Goal: Task Accomplishment & Management: Manage account settings

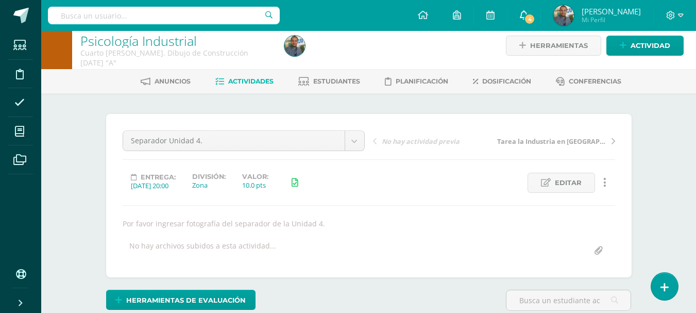
scroll to position [9, 0]
click at [628, 19] on span "Mi Perfil" at bounding box center [611, 19] width 59 height 9
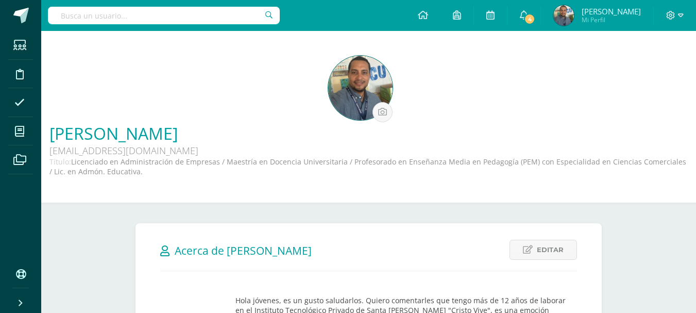
click at [628, 19] on span "Mi Perfil" at bounding box center [611, 19] width 59 height 9
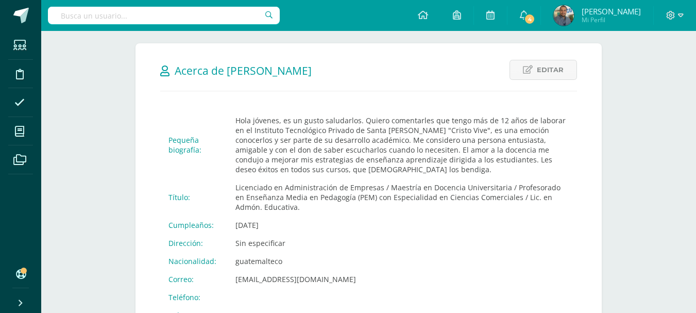
scroll to position [182, 0]
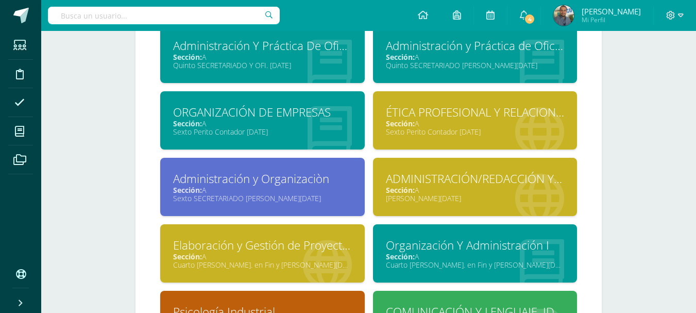
scroll to position [635, 0]
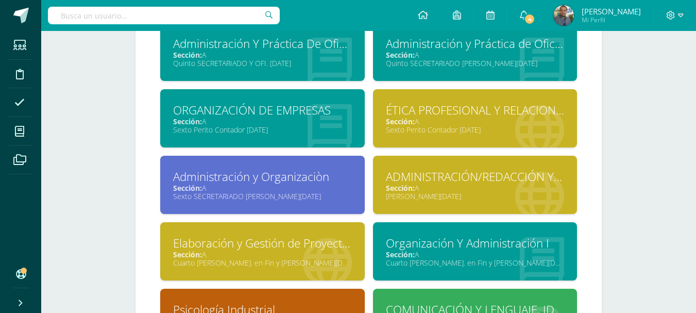
drag, startPoint x: 327, startPoint y: 265, endPoint x: 284, endPoint y: 265, distance: 42.8
click at [284, 265] on div "Cuarto [PERSON_NAME]. en Fin y [PERSON_NAME][DATE]" at bounding box center [262, 263] width 179 height 10
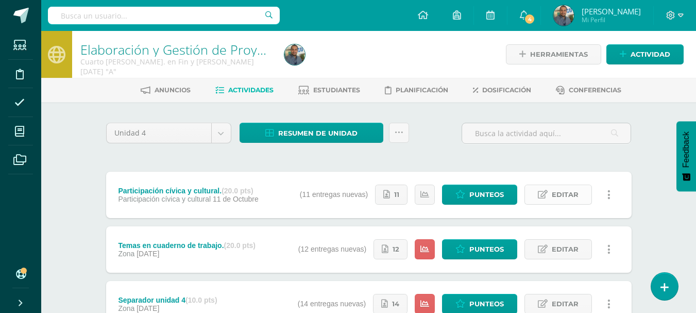
click at [566, 196] on span "Editar" at bounding box center [565, 194] width 27 height 19
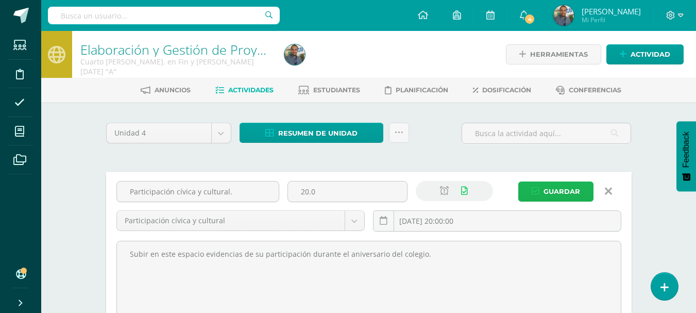
click at [566, 196] on span "Guardar" at bounding box center [562, 191] width 37 height 19
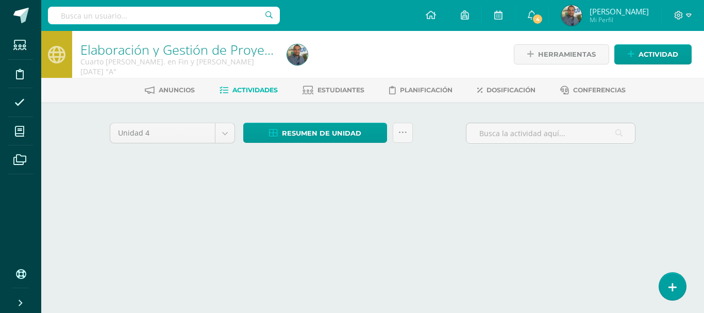
click at [608, 191] on div "Unidad 4 Unidad 1 Unidad 2 Unidad 3 Unidad 4 Resumen de unidad Descargar como H…" at bounding box center [372, 147] width 567 height 90
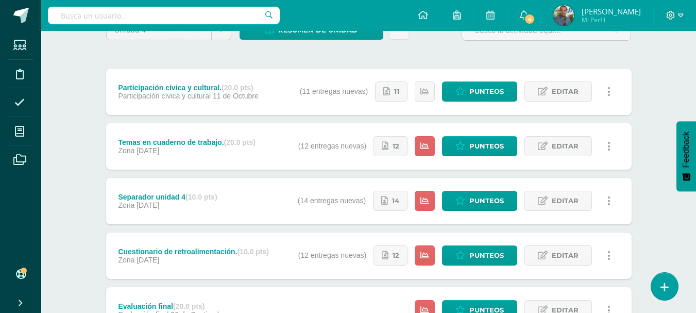
scroll to position [104, 0]
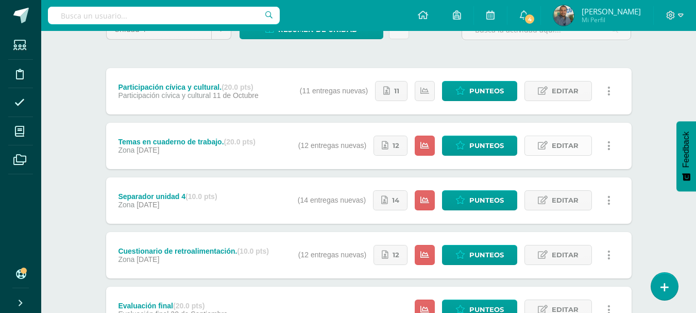
click at [553, 143] on span "Editar" at bounding box center [565, 145] width 27 height 19
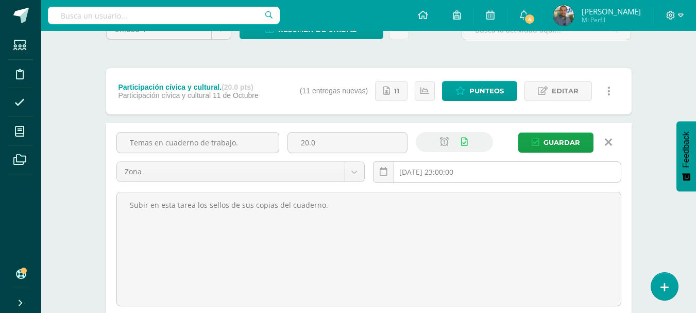
click at [432, 175] on input "[DATE] 23:00:00" at bounding box center [497, 172] width 247 height 20
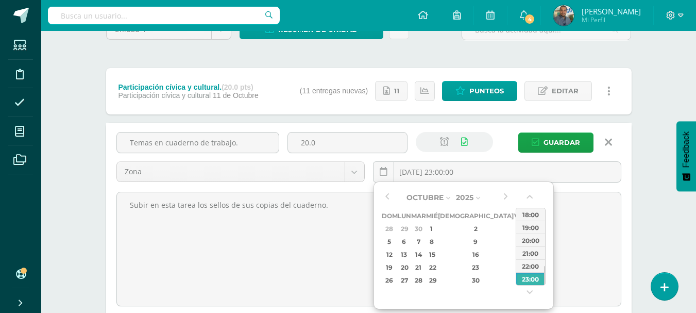
click at [527, 241] on div "11" at bounding box center [532, 241] width 11 height 12
click at [534, 195] on button "button" at bounding box center [531, 198] width 10 height 15
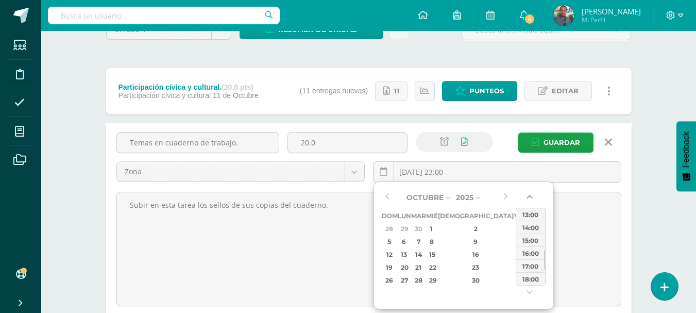
click at [534, 195] on button "button" at bounding box center [531, 198] width 10 height 15
click at [526, 226] on div "11:00" at bounding box center [530, 227] width 29 height 13
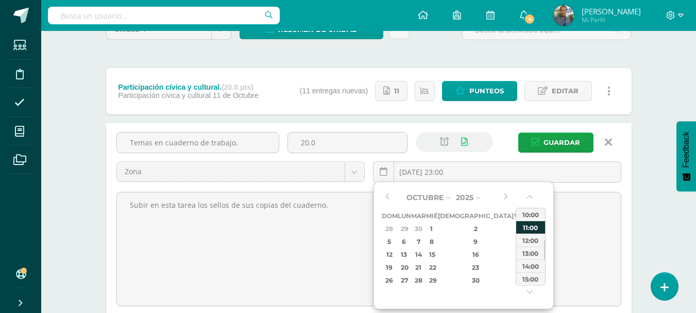
type input "[DATE] 11:00"
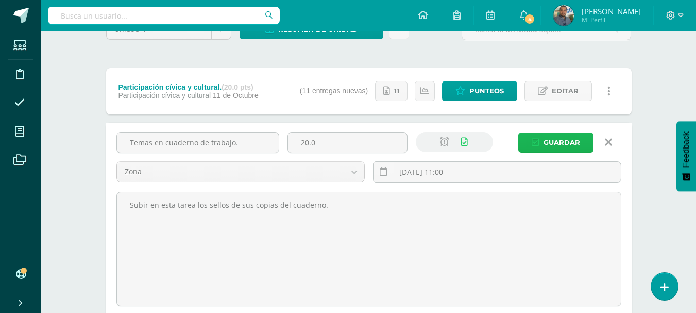
click at [557, 144] on span "Guardar" at bounding box center [562, 142] width 37 height 19
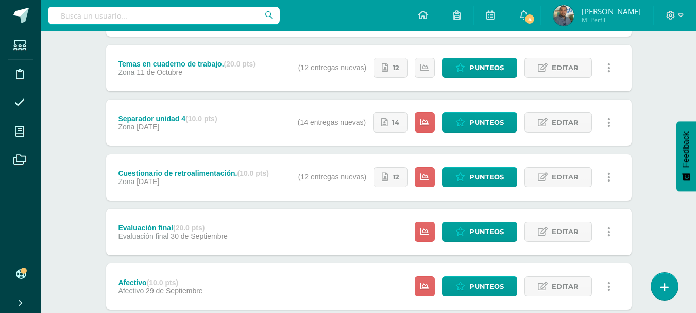
scroll to position [183, 0]
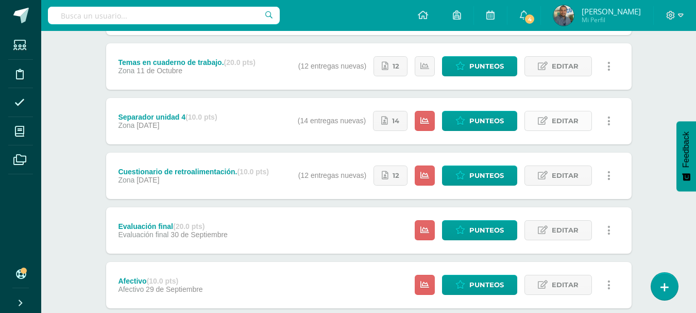
click at [582, 119] on link "Editar" at bounding box center [557, 121] width 67 height 20
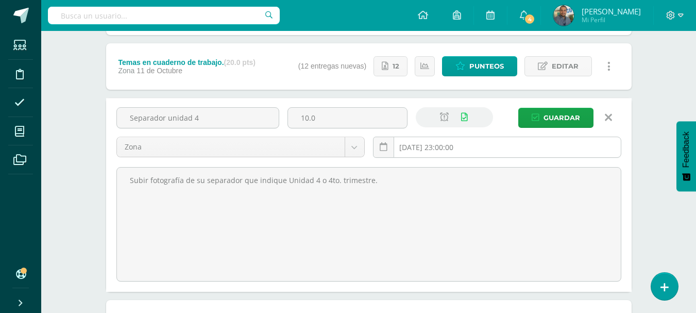
click at [435, 152] on input "[DATE] 23:00:00" at bounding box center [497, 147] width 247 height 20
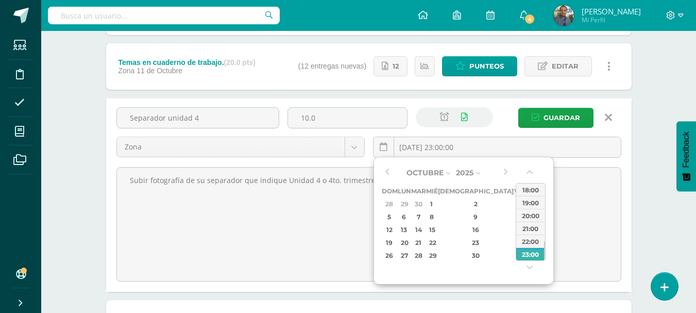
click at [527, 219] on div "11" at bounding box center [532, 217] width 11 height 12
click at [531, 171] on button "button" at bounding box center [531, 173] width 10 height 15
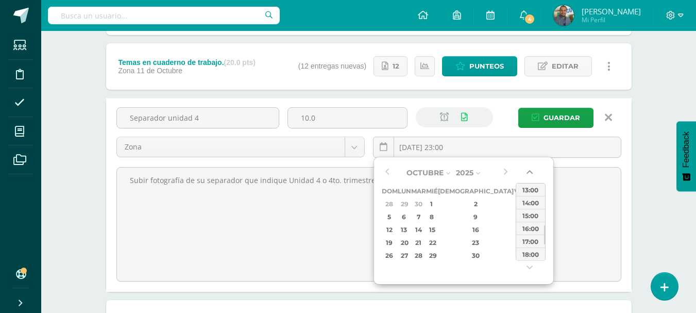
click at [531, 171] on button "button" at bounding box center [531, 173] width 10 height 15
click at [528, 189] on div "11:00" at bounding box center [530, 189] width 29 height 13
type input "[DATE] 11:00"
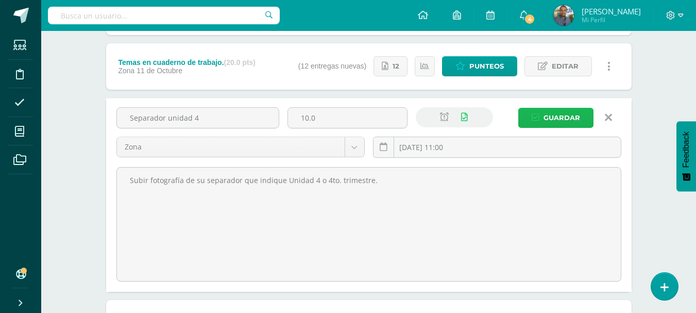
click at [569, 118] on span "Guardar" at bounding box center [562, 117] width 37 height 19
click at [581, 112] on button "Guardar" at bounding box center [555, 118] width 75 height 20
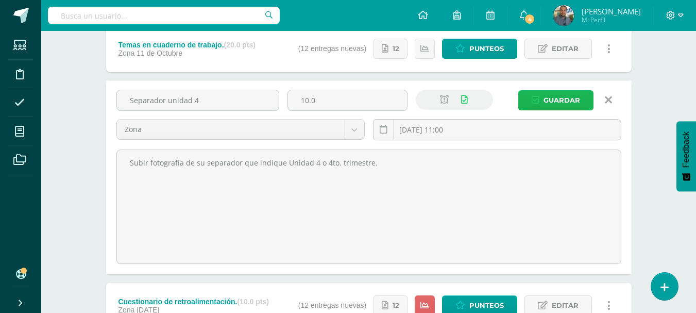
scroll to position [196, 0]
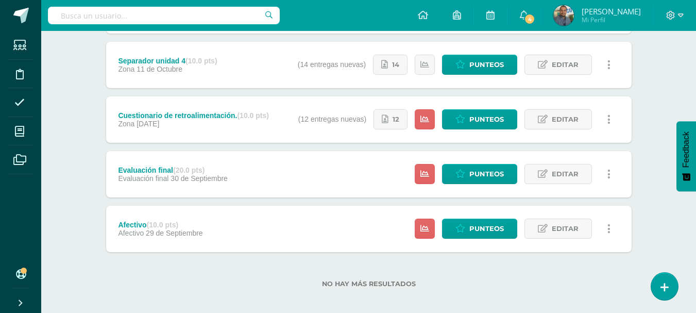
scroll to position [242, 0]
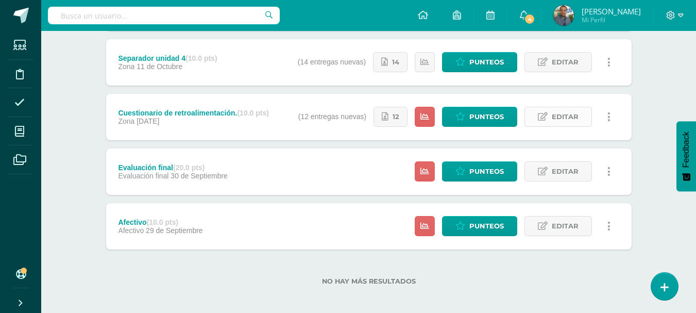
click at [572, 113] on span "Editar" at bounding box center [565, 116] width 27 height 19
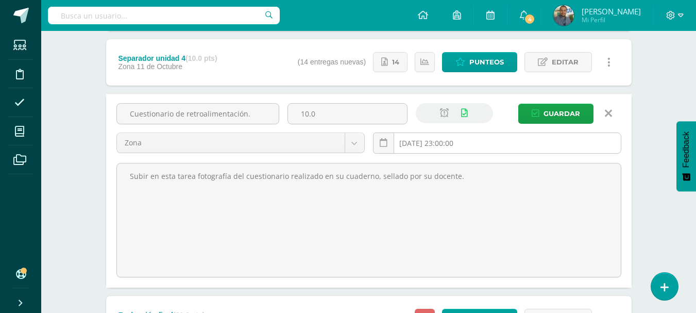
click at [438, 141] on input "[DATE] 23:00:00" at bounding box center [497, 143] width 247 height 20
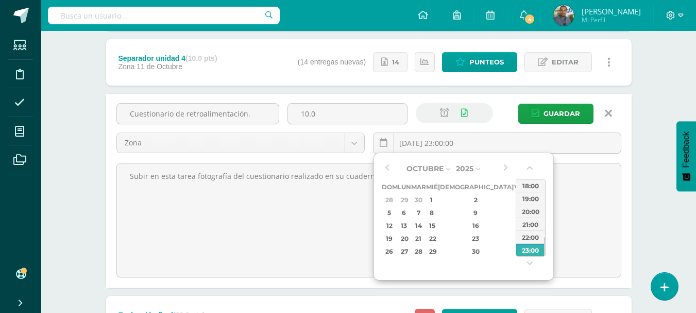
click at [527, 212] on div "11" at bounding box center [532, 213] width 11 height 12
click at [527, 170] on button "button" at bounding box center [531, 169] width 10 height 15
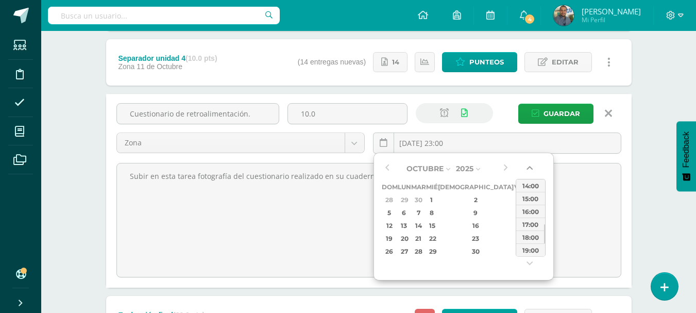
click at [527, 170] on button "button" at bounding box center [531, 169] width 10 height 15
click at [531, 201] on div "11:00" at bounding box center [530, 198] width 29 height 13
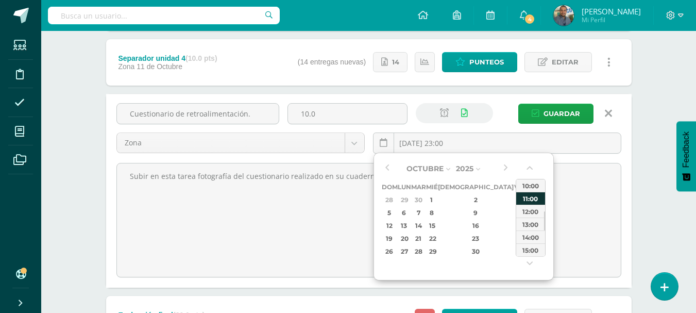
type input "2025-10-11 11:00"
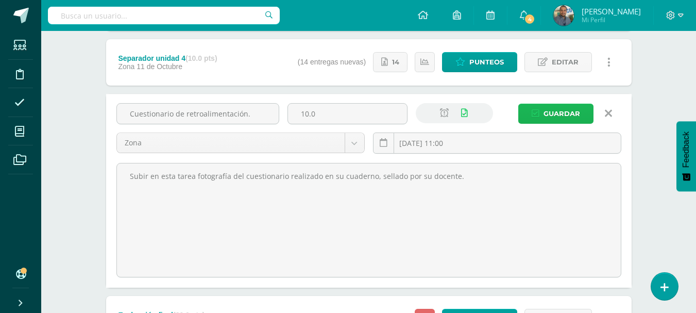
click at [569, 111] on span "Guardar" at bounding box center [562, 113] width 37 height 19
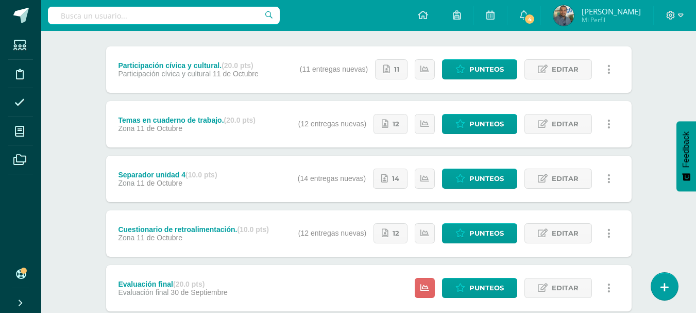
scroll to position [124, 0]
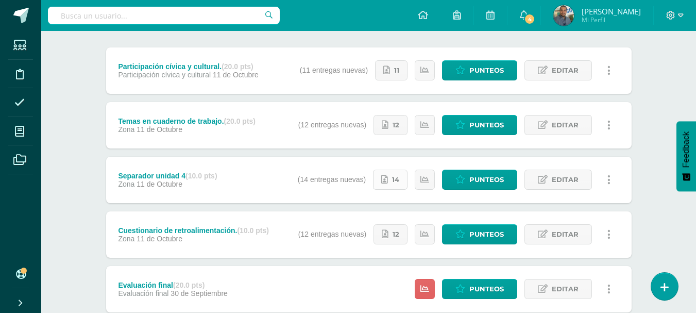
click at [393, 181] on span "14" at bounding box center [395, 179] width 7 height 19
click at [398, 129] on span "12" at bounding box center [396, 124] width 7 height 19
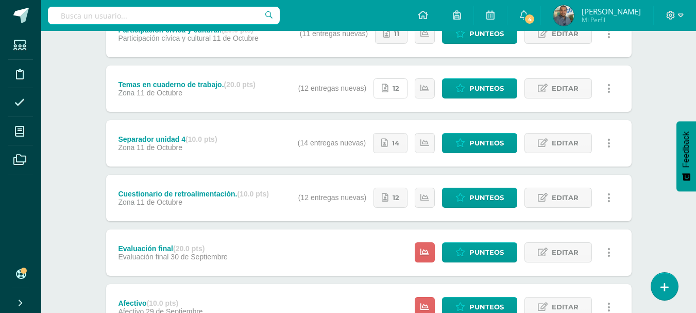
scroll to position [165, 0]
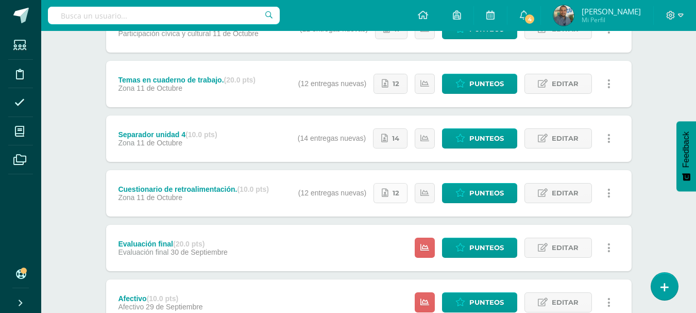
click at [401, 193] on link "12" at bounding box center [391, 193] width 34 height 20
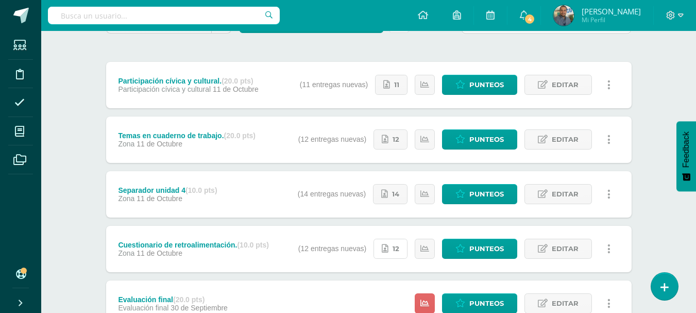
scroll to position [109, 0]
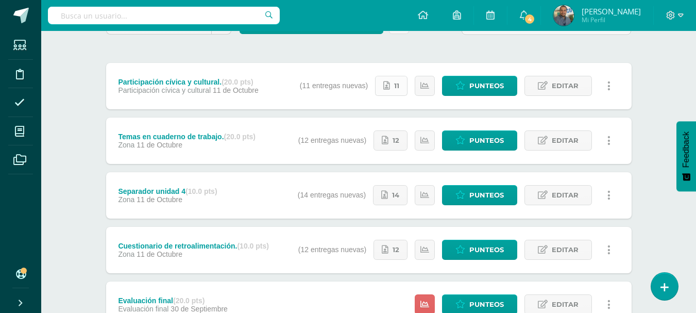
click at [395, 89] on span "11" at bounding box center [396, 85] width 5 height 19
click at [399, 87] on span "11" at bounding box center [396, 85] width 5 height 19
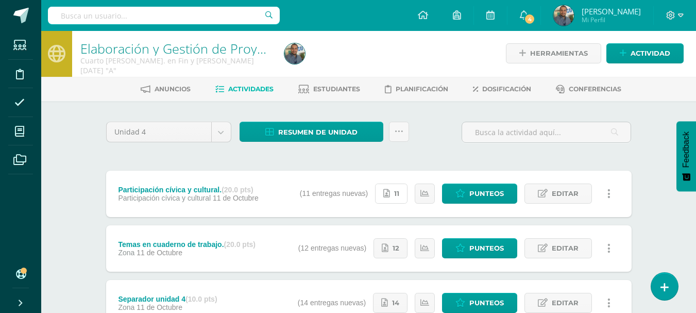
scroll to position [0, 0]
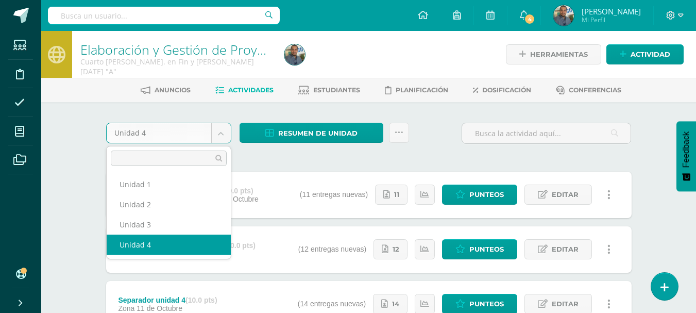
click at [173, 130] on body "La tarea Cuestionario de retroalimentación. fue editada exitosamente. Estudiant…" at bounding box center [348, 280] width 696 height 560
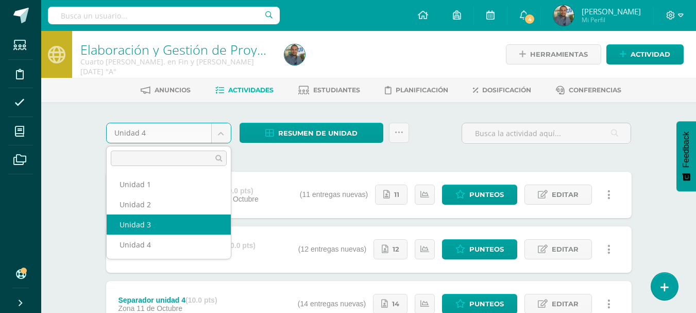
select select "Unidad 3"
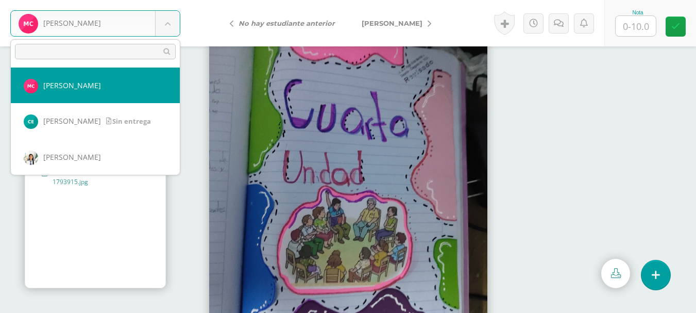
click at [167, 0] on body "Chic, María Chic, María Estrada, Carmen Fajardo, Jessica Gálvez, Kenia García, …" at bounding box center [348, 0] width 696 height 0
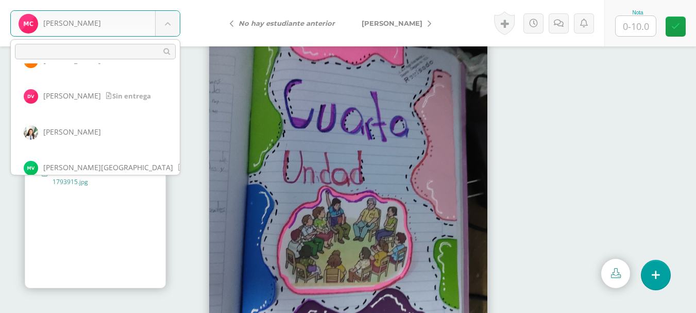
scroll to position [485, 0]
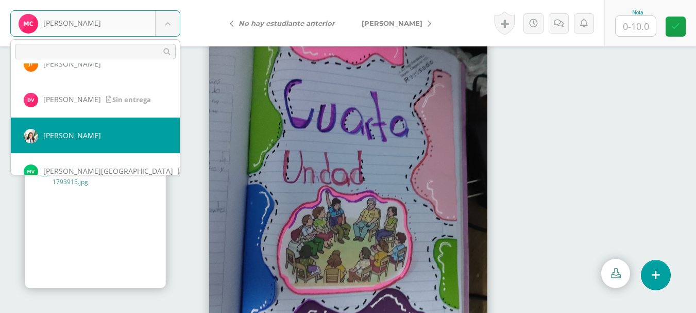
select select "6944"
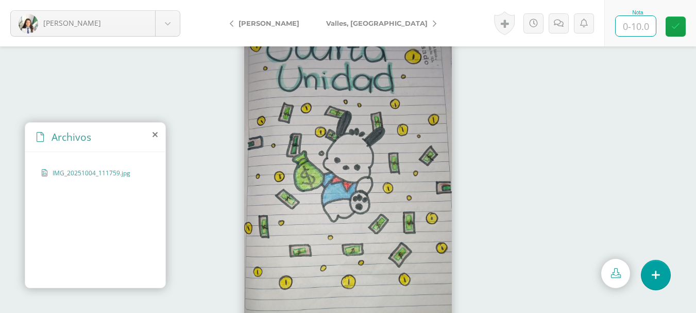
click at [624, 26] on input "text" at bounding box center [636, 26] width 40 height 20
type input "10"
click at [678, 32] on link at bounding box center [676, 26] width 20 height 20
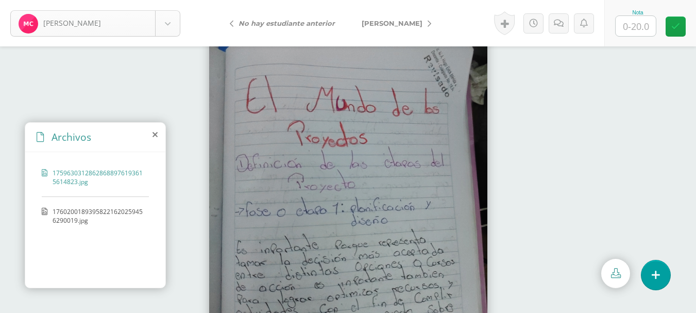
click at [175, 0] on body "Chic, María Chic, María Estrada, Carmen Fajardo, Jessica Gálvez, Kenia García, …" at bounding box center [348, 0] width 696 height 0
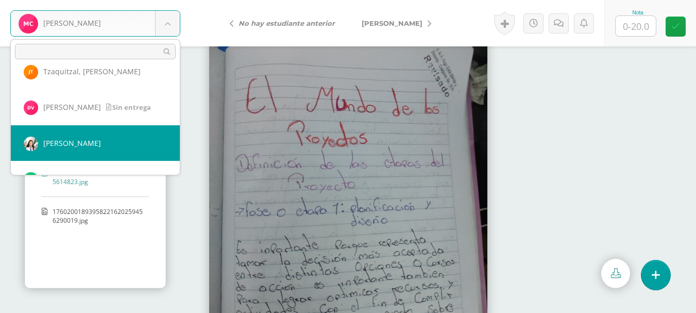
scroll to position [501, 0]
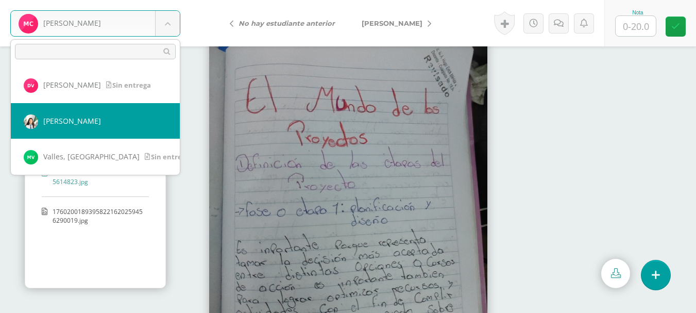
select select "6944"
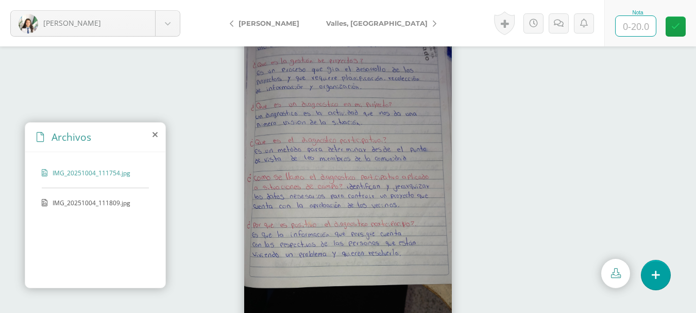
click at [646, 26] on input "text" at bounding box center [636, 26] width 40 height 20
type input "20"
click at [627, 107] on div at bounding box center [348, 179] width 696 height 266
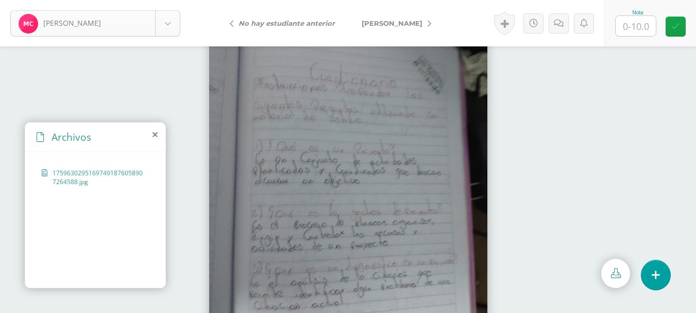
click at [176, 0] on body "Chic, María Chic, María Estrada, Carmen Fajardo, Jessica Gálvez, Kenia García, …" at bounding box center [348, 0] width 696 height 0
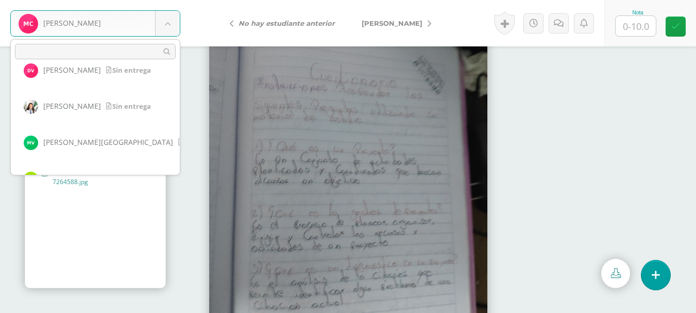
scroll to position [504, 0]
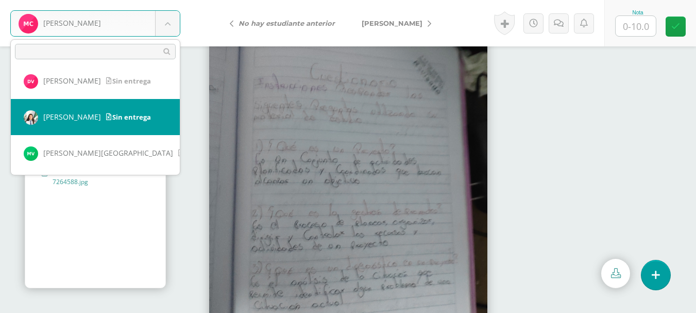
select select "6944"
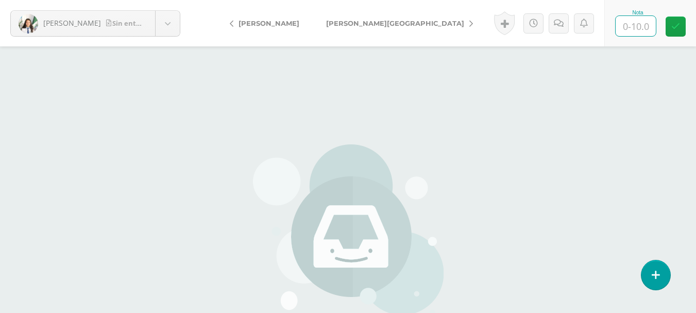
click at [639, 24] on input "text" at bounding box center [636, 26] width 40 height 20
type input "10"
click at [613, 115] on div "[PERSON_NAME] entrega Chic, [PERSON_NAME], [PERSON_NAME], [PERSON_NAME][GEOGRAP…" at bounding box center [348, 214] width 696 height 429
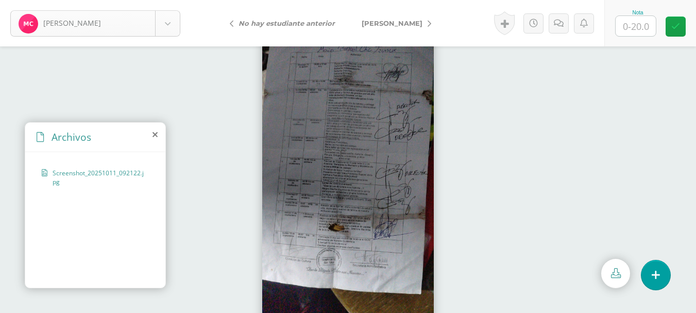
click at [160, 0] on body "Chic, María Chic, María Estrada, Carmen Fajardo, Jessica Gálvez, Kenia García, …" at bounding box center [348, 0] width 696 height 0
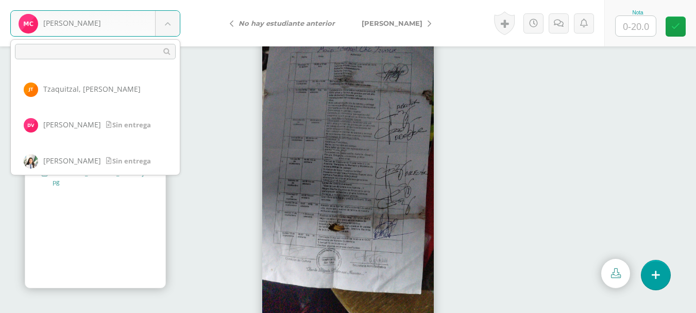
scroll to position [471, 0]
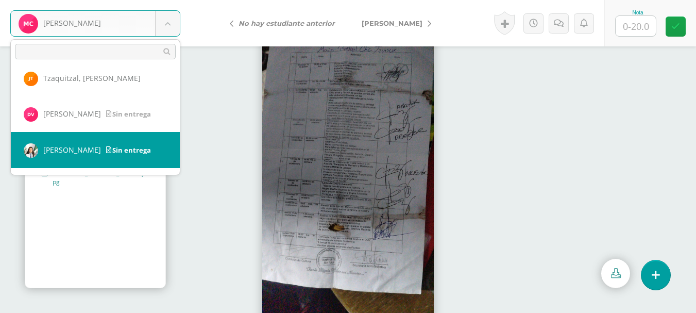
select select "6944"
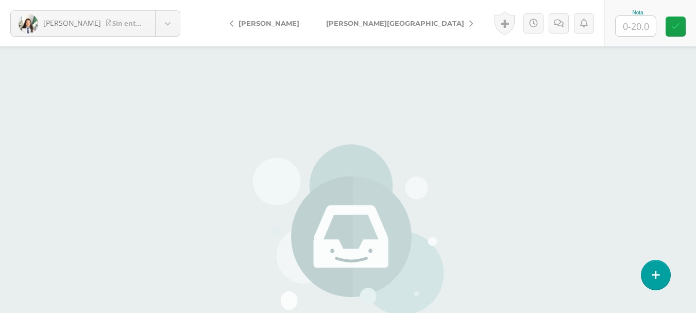
click at [636, 23] on input "text" at bounding box center [636, 26] width 40 height 20
type input "20"
click at [621, 76] on div "Valdez, Daniela Sin entrega Chic, María Estrada, Carmen Fajardo, Jessica Gálvez…" at bounding box center [348, 214] width 696 height 429
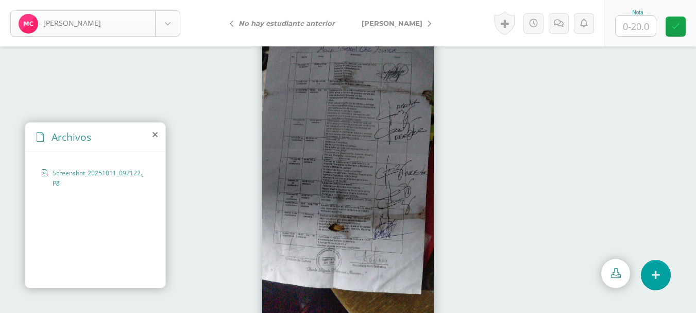
click at [179, 0] on body "Chic, María Chic, María Estrada, Carmen Fajardo, Jessica Gálvez, Kenia García, …" at bounding box center [348, 0] width 696 height 0
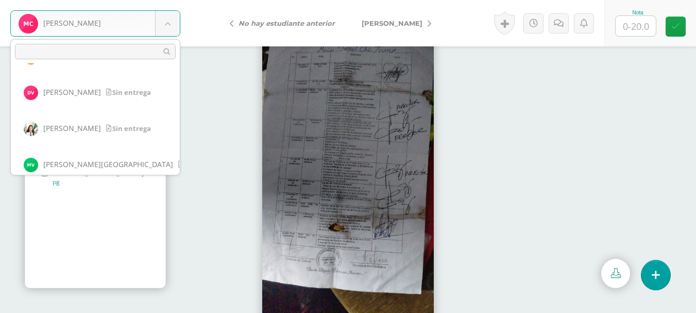
scroll to position [501, 0]
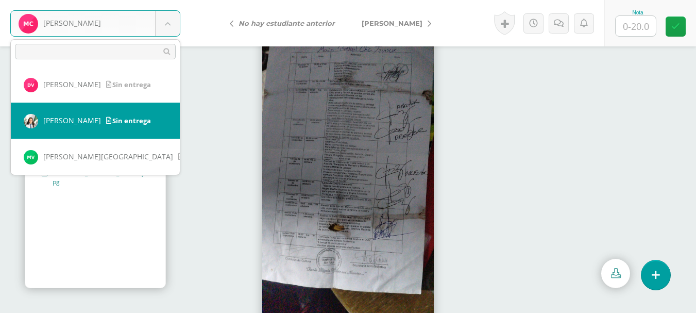
select select "6944"
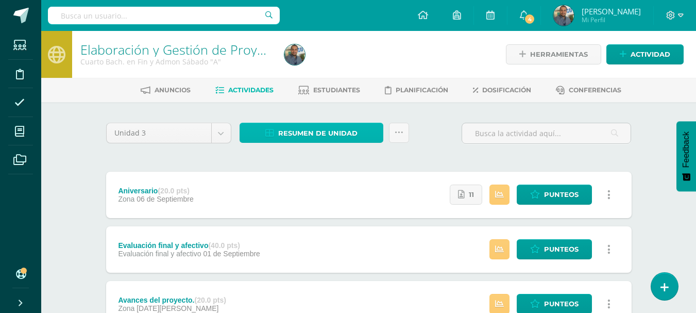
click at [334, 134] on span "Resumen de unidad" at bounding box center [317, 133] width 79 height 19
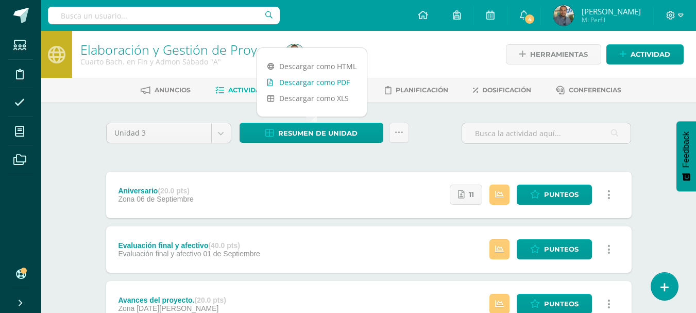
click at [331, 77] on link "Descargar como PDF" at bounding box center [312, 82] width 110 height 16
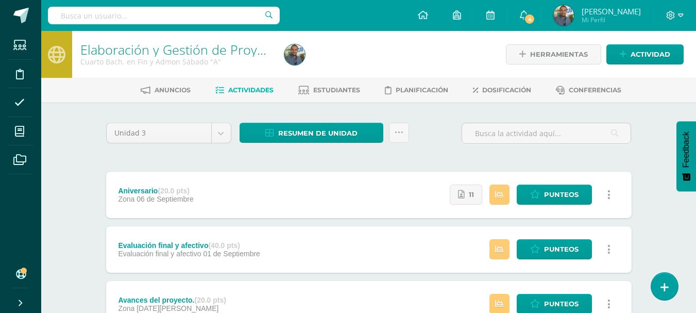
click at [189, 163] on div "Unidad 3 Unidad 1 Unidad 2 Unidad 3 Unidad 4 Resumen de unidad Enviar punteos a…" at bounding box center [369, 276] width 534 height 307
click at [622, 16] on span "Mi Perfil" at bounding box center [611, 19] width 59 height 9
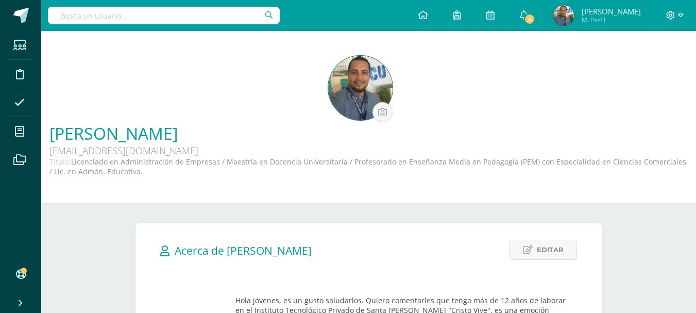
click at [550, 88] on div "[PERSON_NAME] [EMAIL_ADDRESS][DOMAIN_NAME] Título: Licenciado en Administración…" at bounding box center [368, 121] width 638 height 130
click at [612, 16] on span "Mi Perfil" at bounding box center [611, 19] width 59 height 9
click at [610, 16] on span "Mi Perfil" at bounding box center [611, 19] width 59 height 9
click at [486, 62] on div "[PERSON_NAME] [EMAIL_ADDRESS][DOMAIN_NAME] Título: Licenciado en Administración…" at bounding box center [368, 121] width 638 height 130
click at [535, 18] on span "4" at bounding box center [529, 18] width 11 height 11
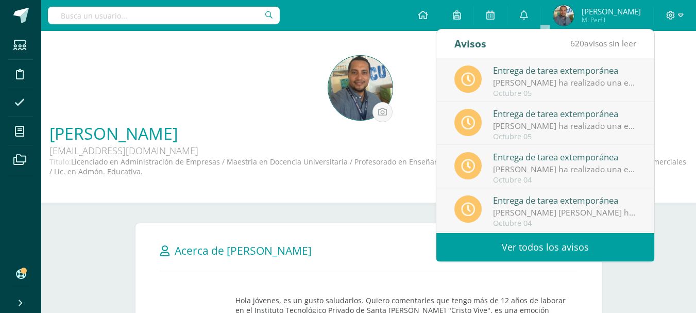
click at [686, 73] on div "[PERSON_NAME] [EMAIL_ADDRESS][DOMAIN_NAME] Título: Licenciado en Administración…" at bounding box center [368, 121] width 638 height 130
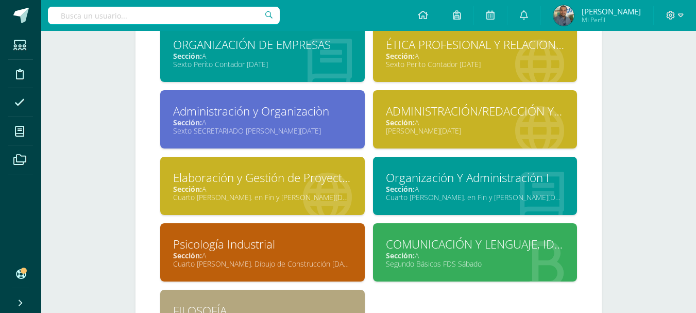
scroll to position [703, 0]
